Goal: Task Accomplishment & Management: Manage account settings

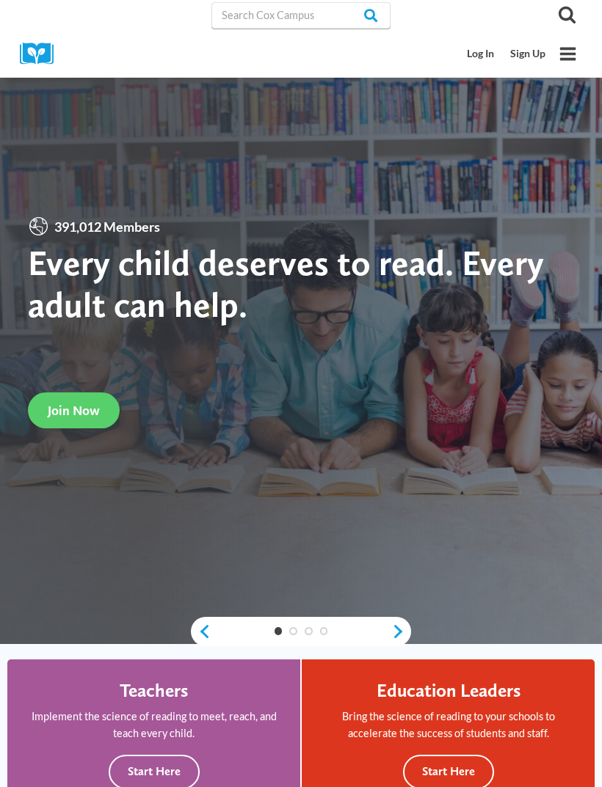
click at [478, 66] on link "Log In" at bounding box center [480, 53] width 43 height 27
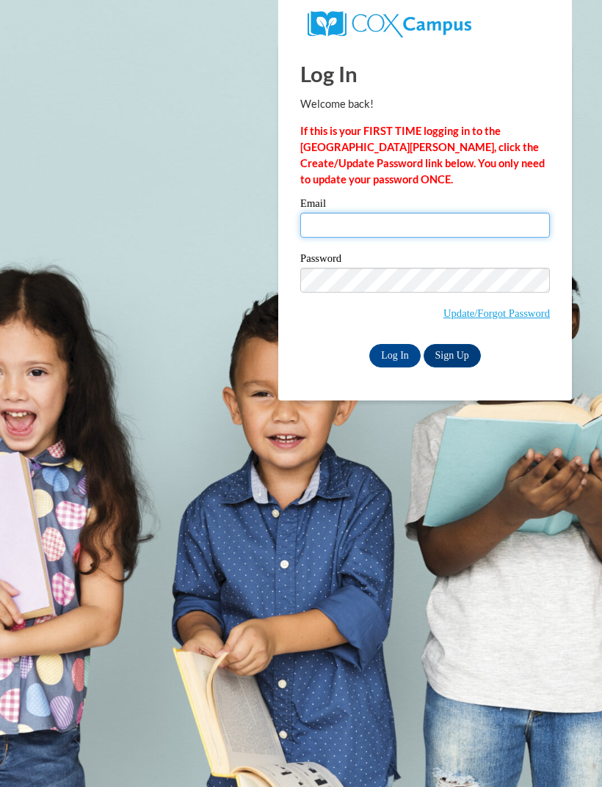
click at [475, 229] on input "Email" at bounding box center [424, 225] width 249 height 25
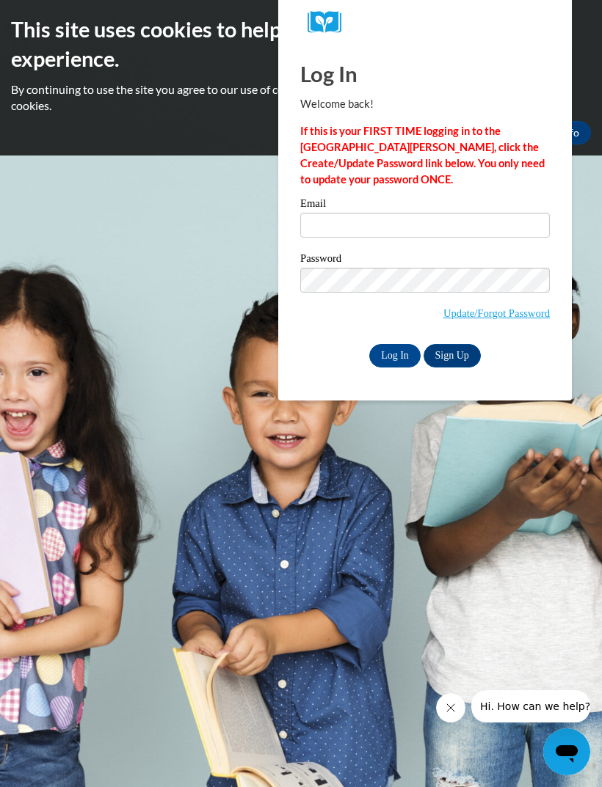
click at [464, 309] on link "Update/Forgot Password" at bounding box center [496, 313] width 106 height 12
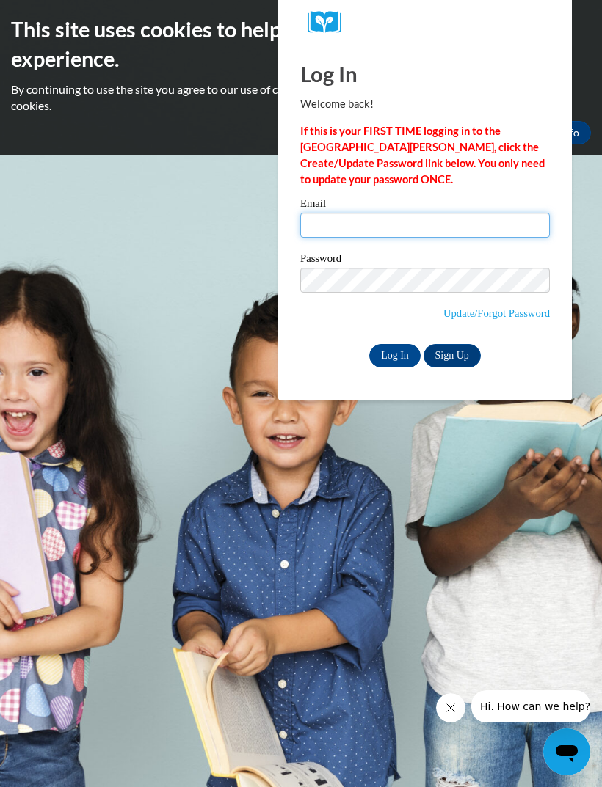
click at [463, 223] on input "Email" at bounding box center [424, 225] width 249 height 25
type input "[EMAIL_ADDRESS][DOMAIN_NAME]"
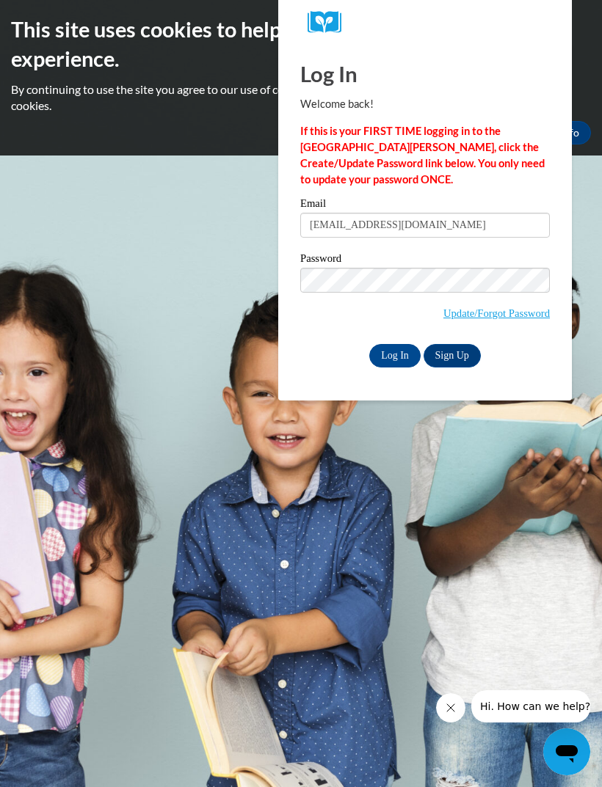
click at [401, 346] on input "Log In" at bounding box center [394, 355] width 51 height 23
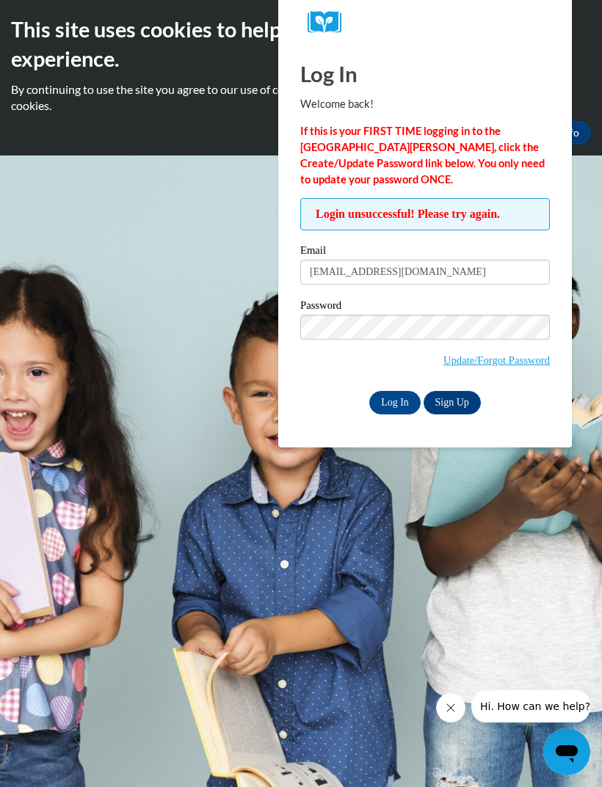
click at [511, 358] on link "Update/Forgot Password" at bounding box center [496, 360] width 106 height 12
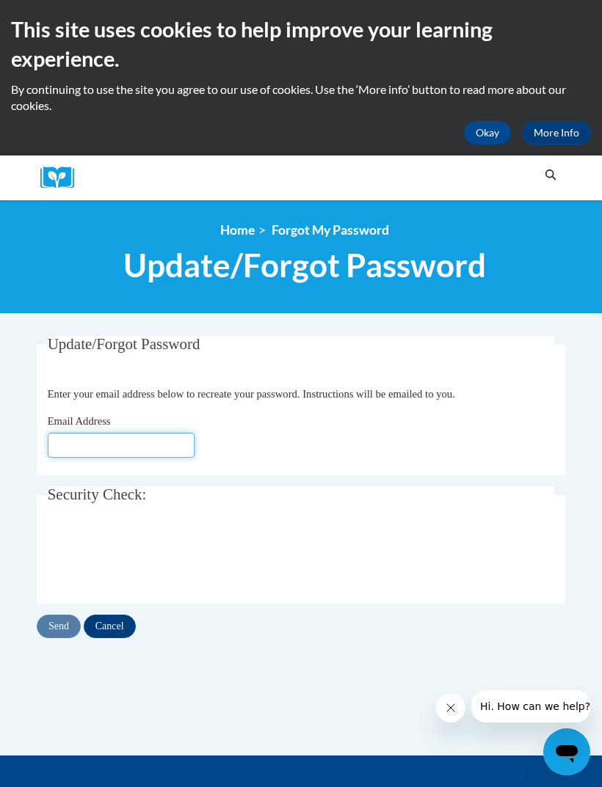
click at [161, 434] on input "Email Address" at bounding box center [121, 445] width 147 height 25
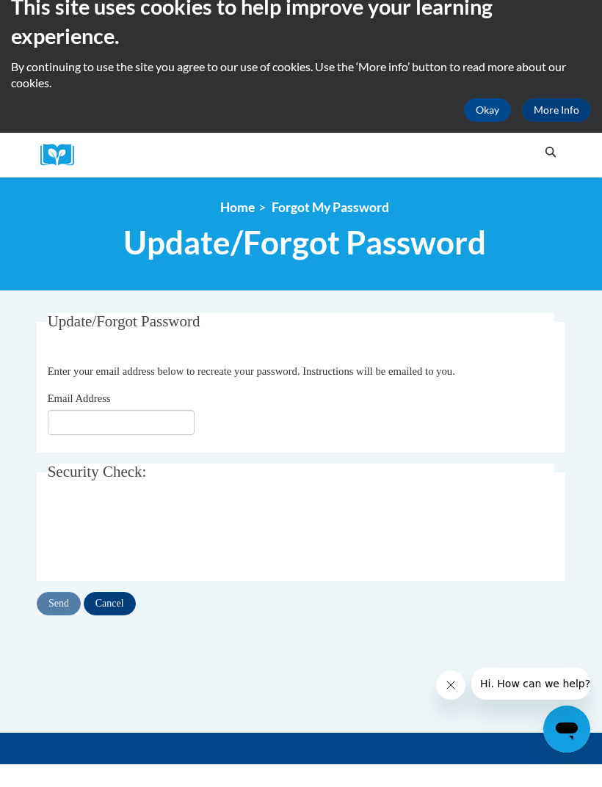
scroll to position [23, 0]
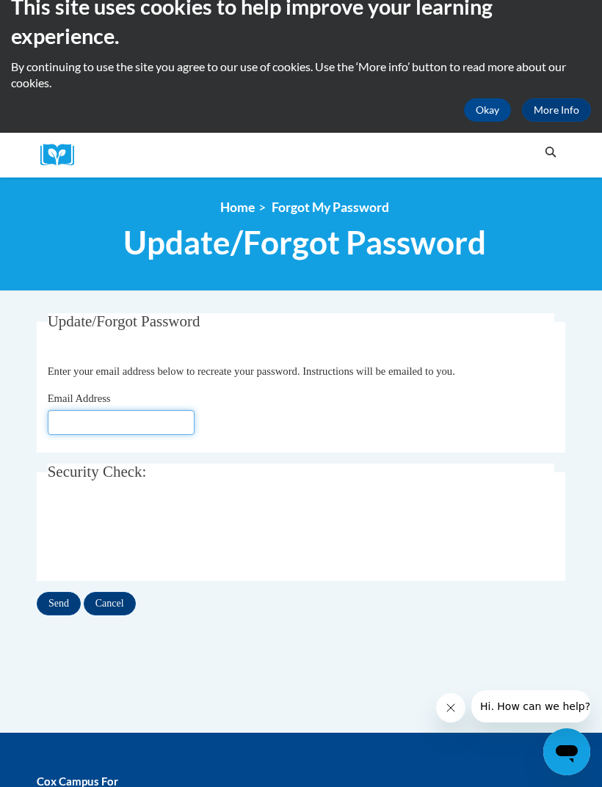
click at [149, 421] on input "Email Address" at bounding box center [121, 422] width 147 height 25
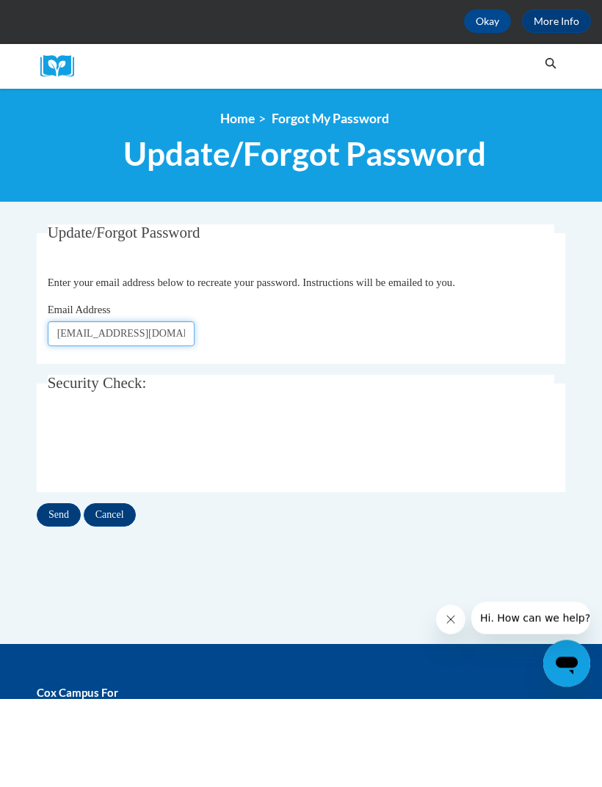
type input "[EMAIL_ADDRESS][DOMAIN_NAME]"
click at [66, 592] on input "Send" at bounding box center [59, 603] width 44 height 23
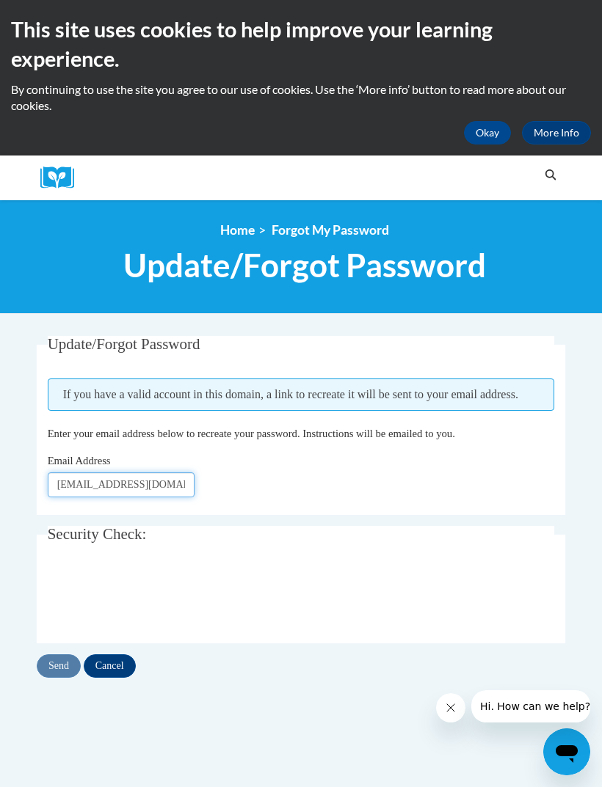
click at [181, 481] on input "[EMAIL_ADDRESS][DOMAIN_NAME]" at bounding box center [121, 484] width 147 height 25
click at [322, 445] on fieldset "Update/Forgot Password Please enter your email address If you have a valid acco…" at bounding box center [301, 425] width 528 height 179
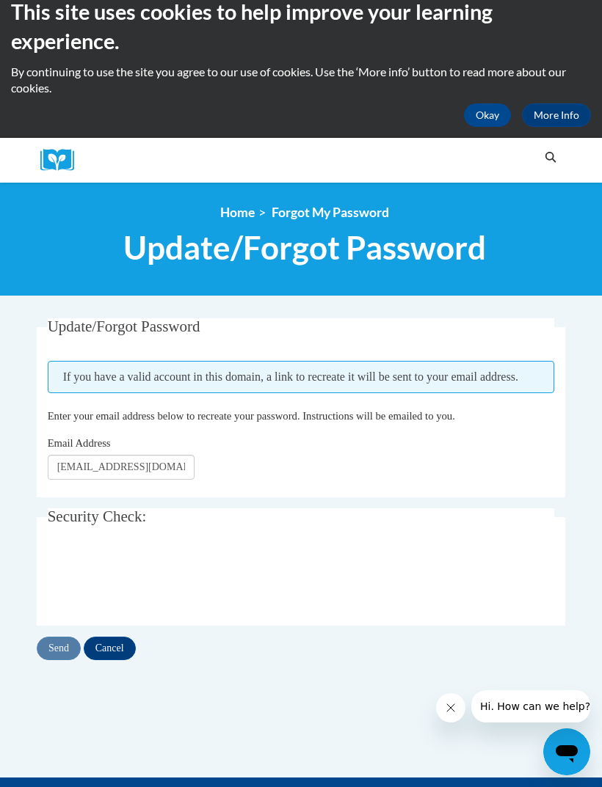
scroll to position [40, 0]
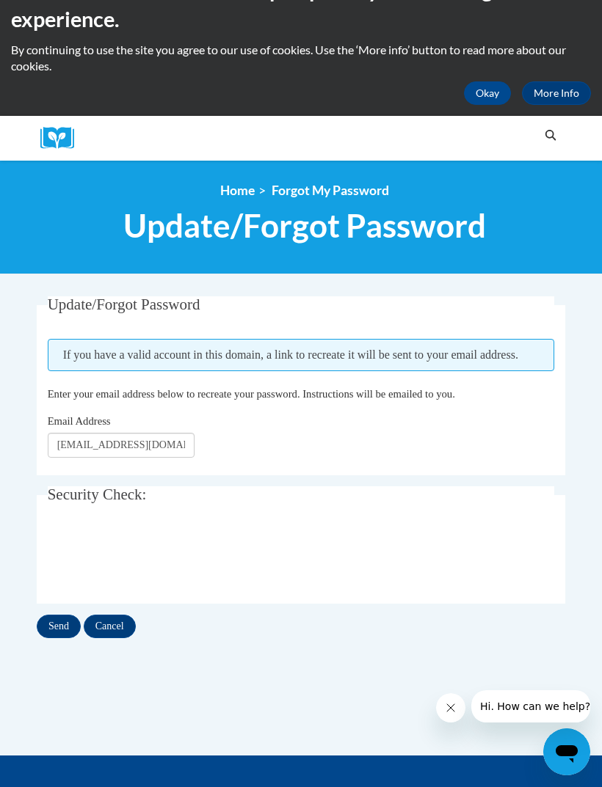
click at [58, 637] on input "Send" at bounding box center [59, 626] width 44 height 23
